Goal: Find specific page/section

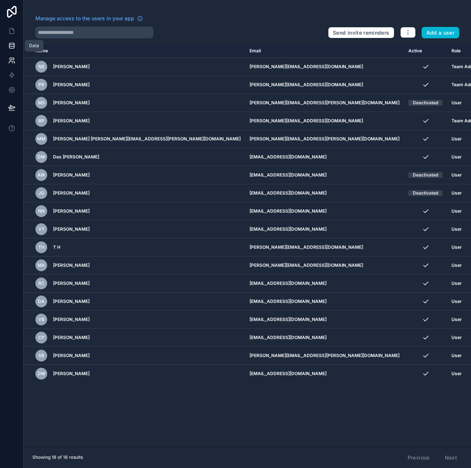
click at [11, 42] on icon at bounding box center [11, 45] width 7 height 7
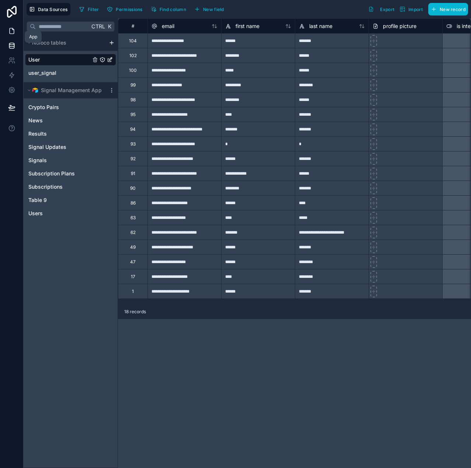
click at [13, 30] on icon at bounding box center [11, 30] width 7 height 7
